Goal: Information Seeking & Learning: Learn about a topic

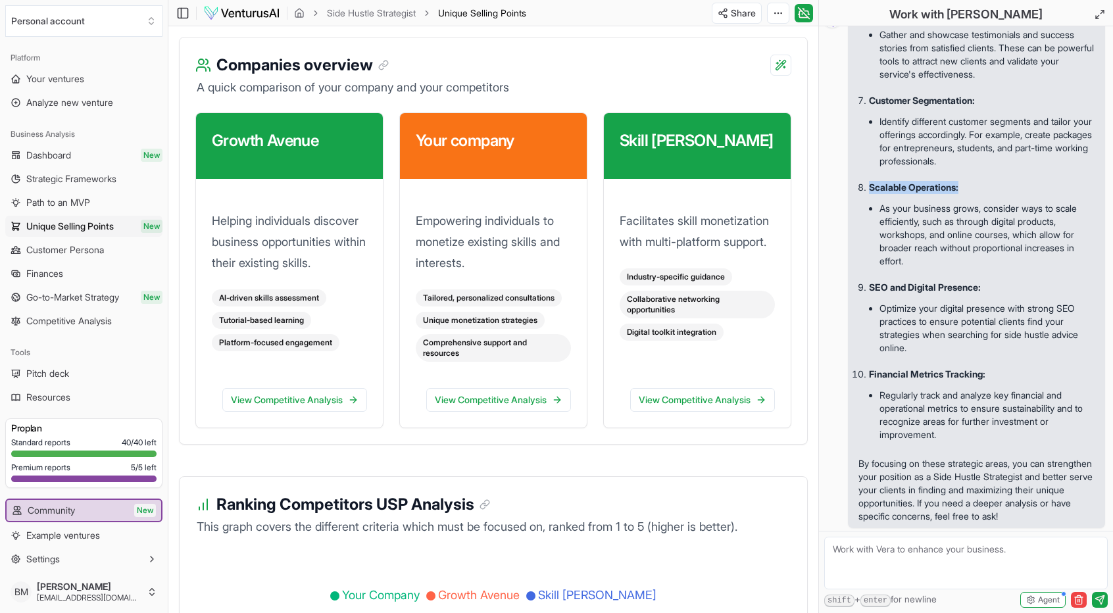
scroll to position [2184, 0]
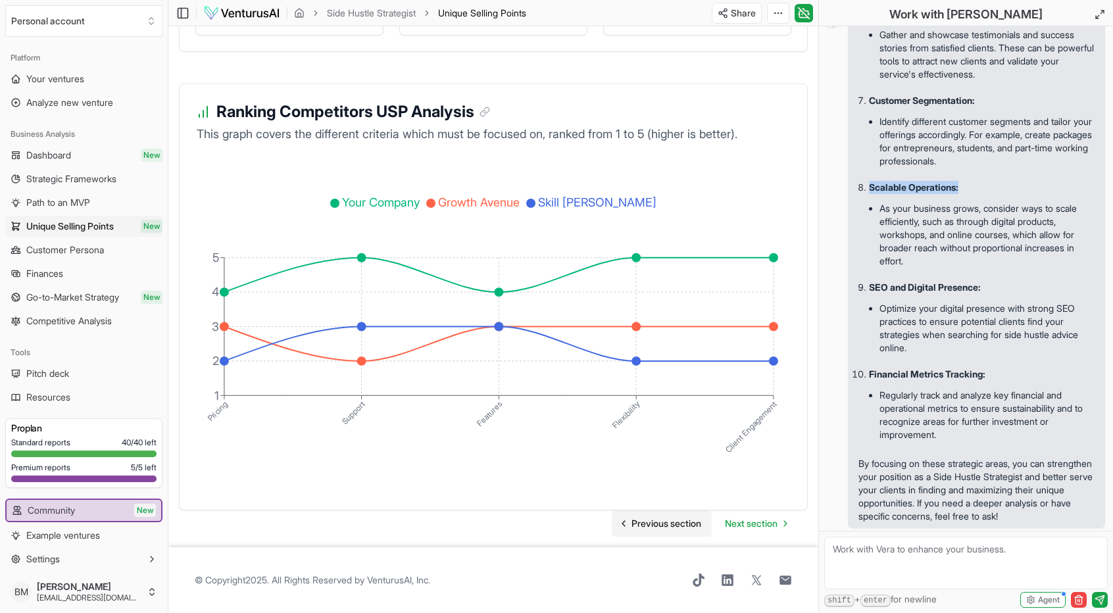
click at [658, 527] on span "Previous section" at bounding box center [666, 523] width 70 height 13
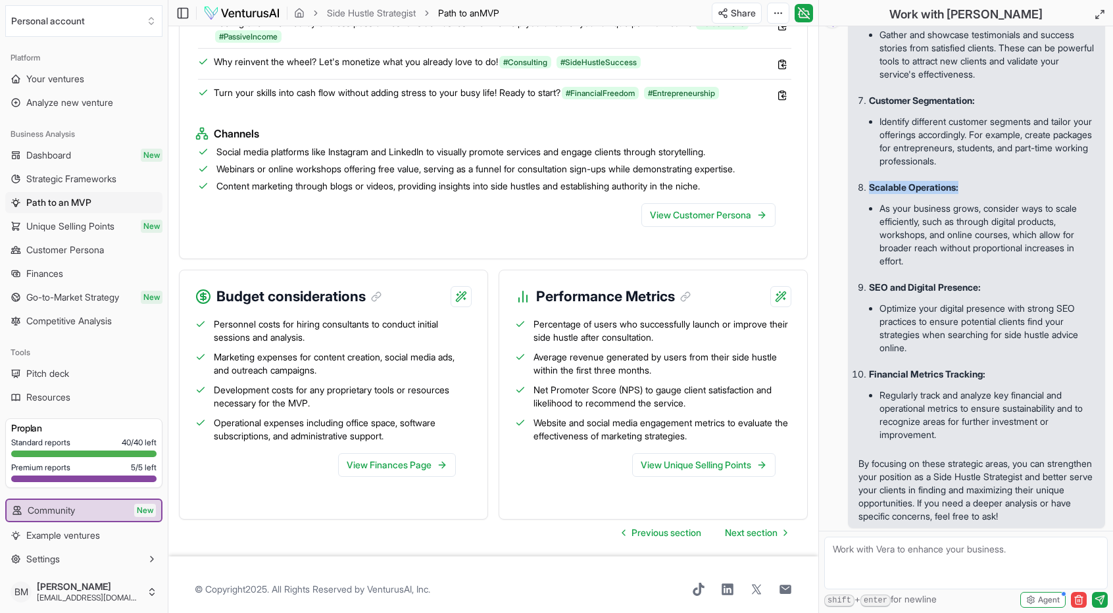
scroll to position [1372, 0]
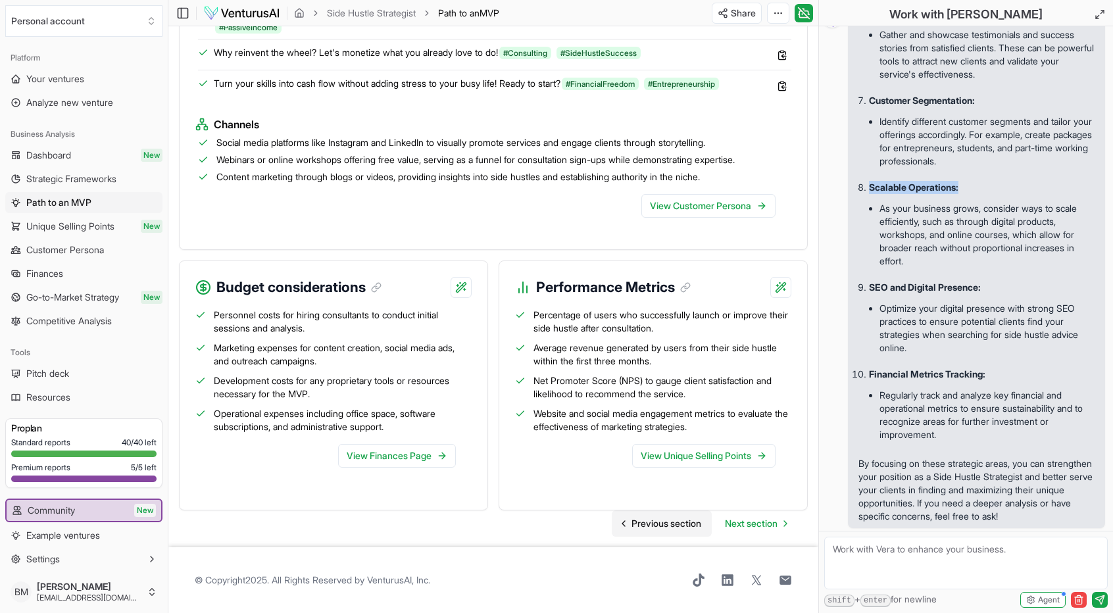
click at [654, 520] on span "Previous section" at bounding box center [666, 523] width 70 height 13
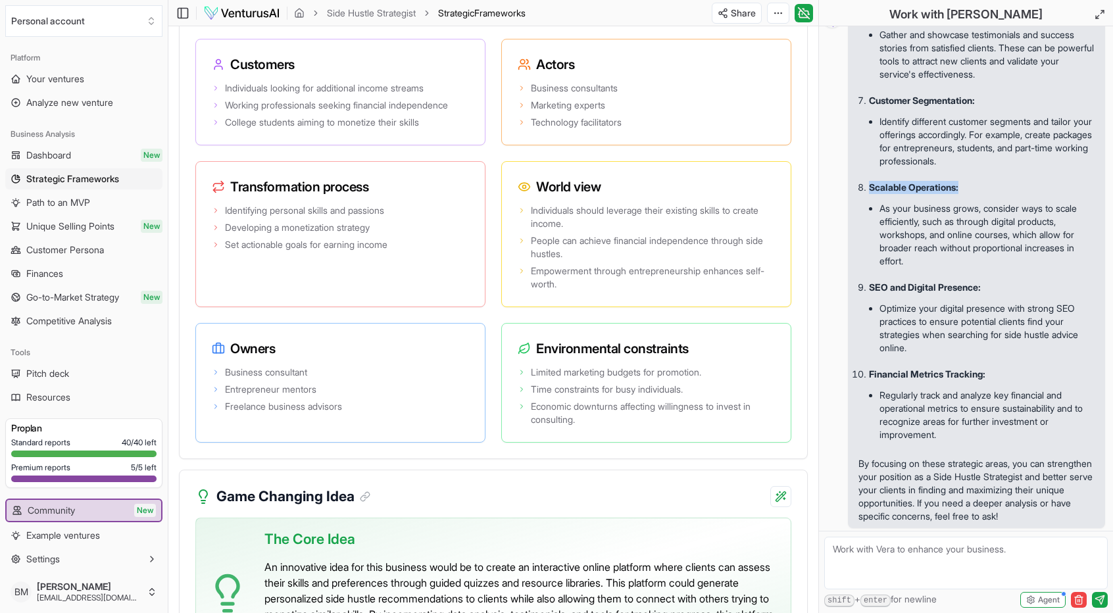
scroll to position [2919, 0]
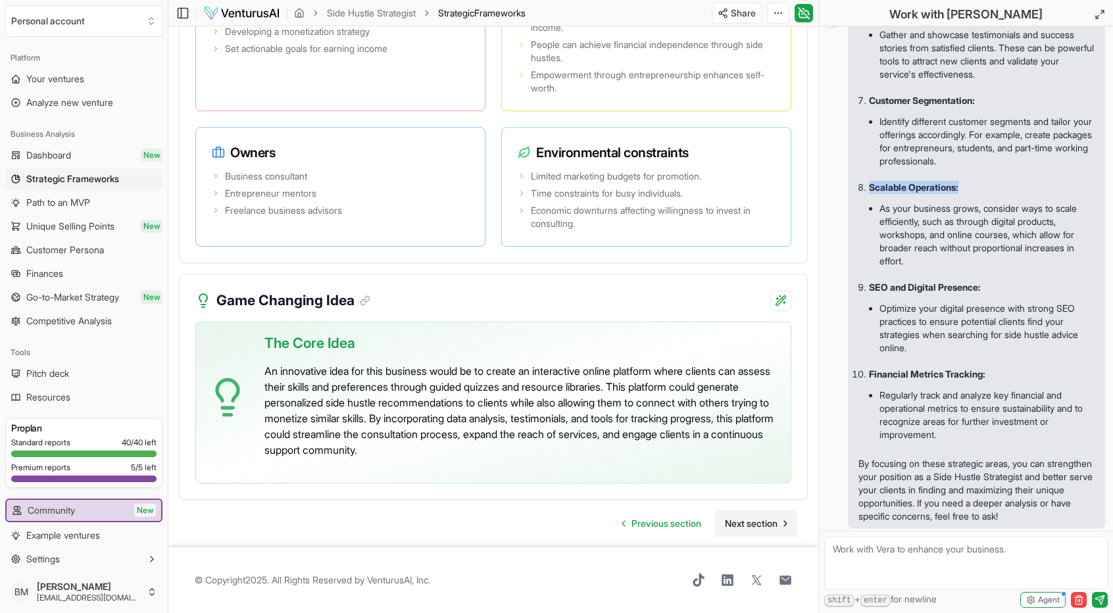
click at [745, 520] on span "Next section" at bounding box center [751, 523] width 53 height 13
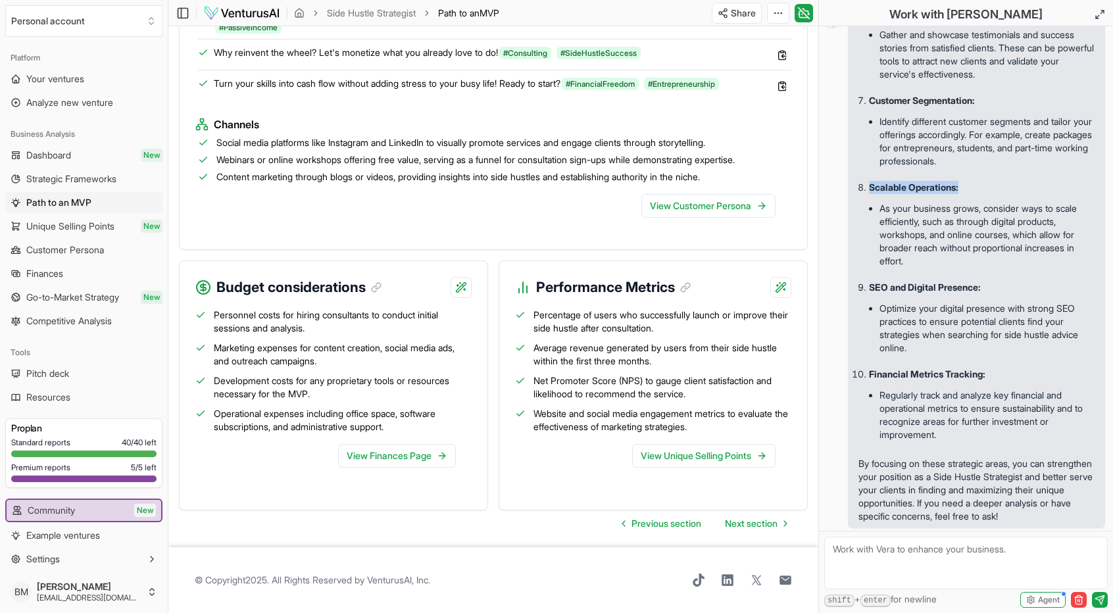
scroll to position [1372, 0]
click at [746, 522] on span "Next section" at bounding box center [751, 523] width 53 height 13
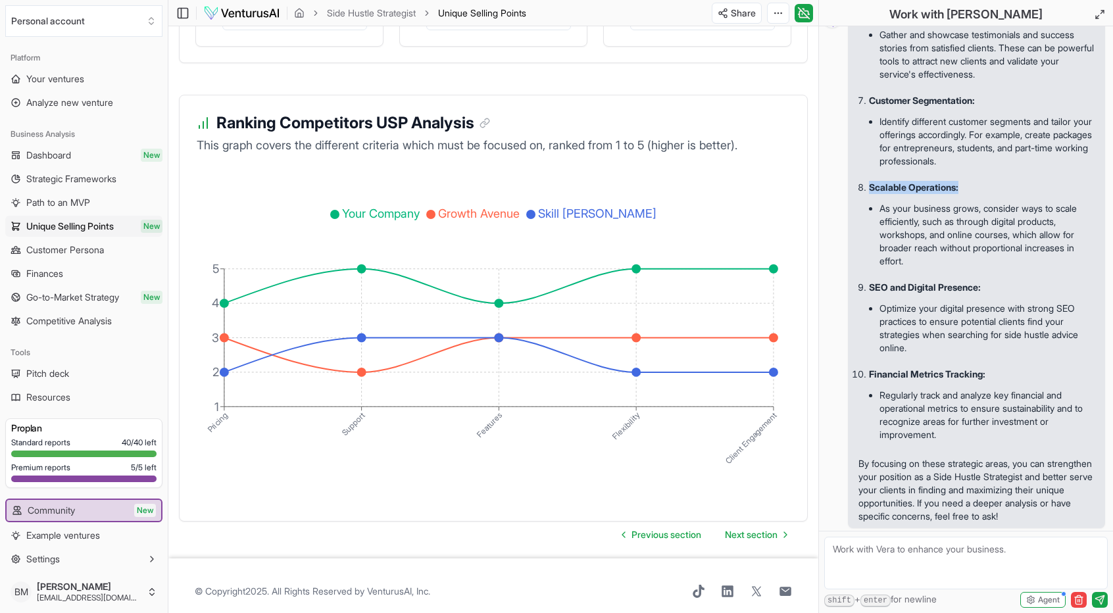
scroll to position [2184, 0]
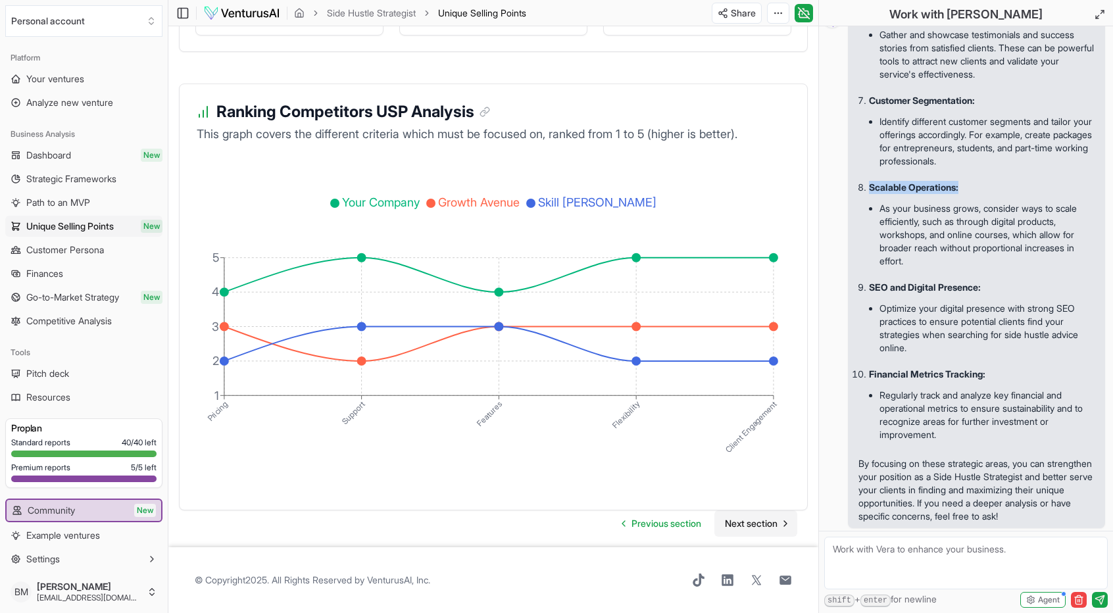
click at [751, 527] on span "Next section" at bounding box center [751, 523] width 53 height 13
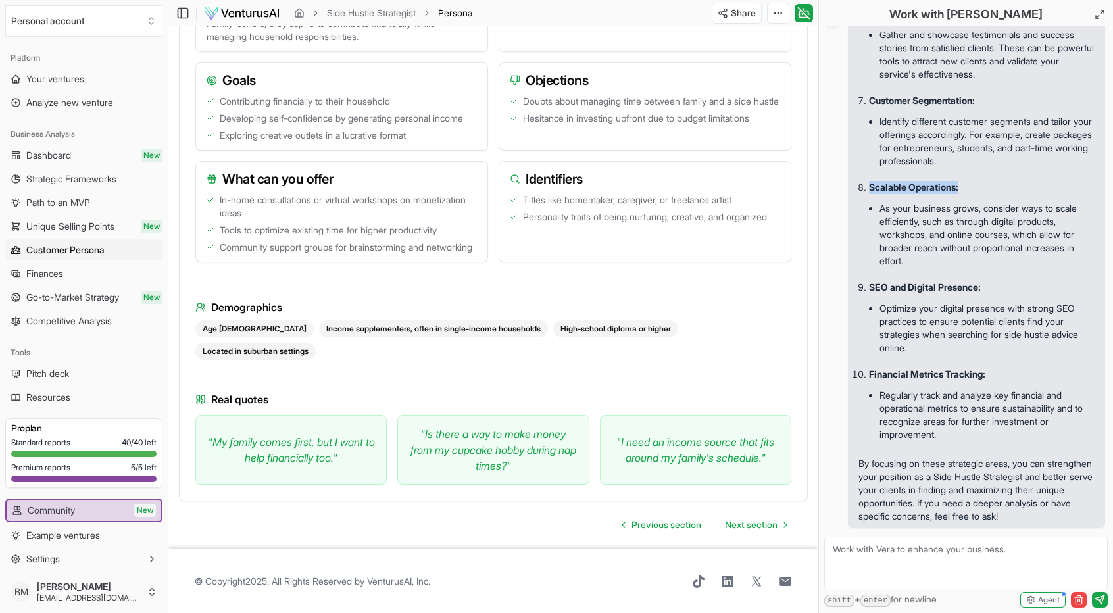
scroll to position [1189, 0]
click at [741, 519] on span "Next section" at bounding box center [751, 523] width 53 height 13
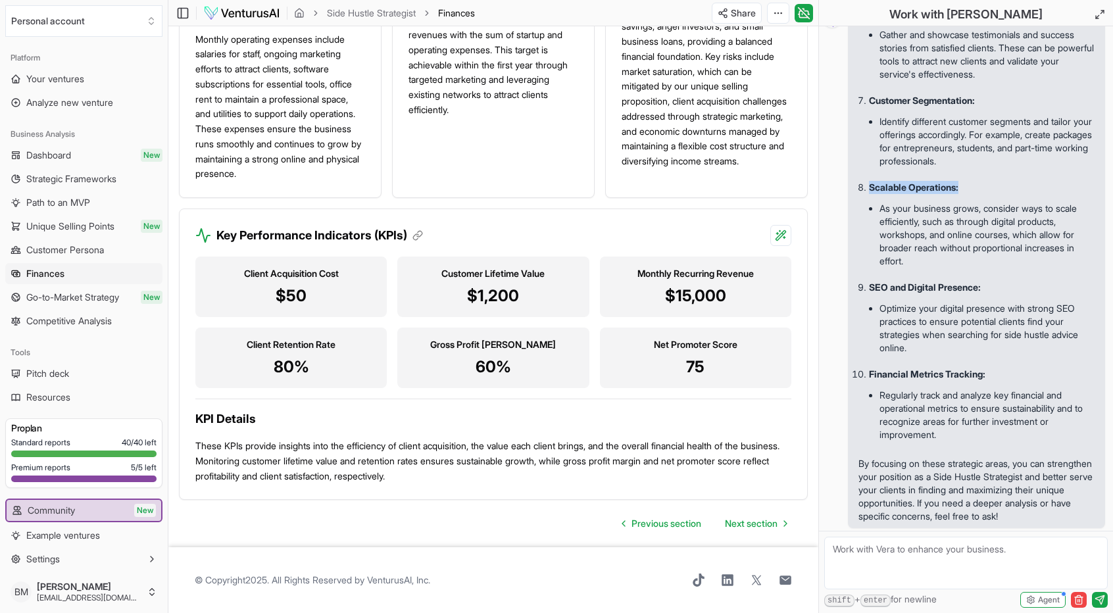
scroll to position [1203, 0]
click at [741, 523] on span "Next section" at bounding box center [751, 523] width 53 height 13
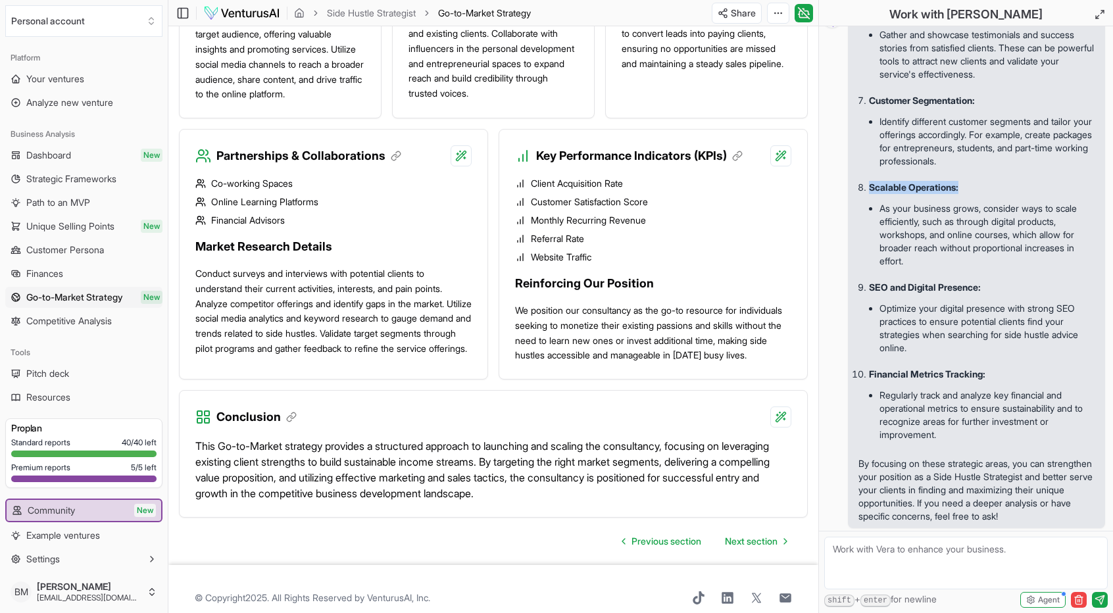
scroll to position [1255, 0]
